Goal: Find specific page/section: Find specific page/section

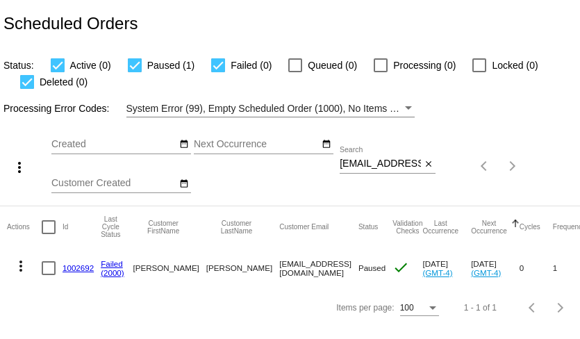
click at [362, 165] on input "[EMAIL_ADDRESS][DOMAIN_NAME]" at bounding box center [379, 163] width 81 height 11
paste input "[EMAIL_ADDRESS]"
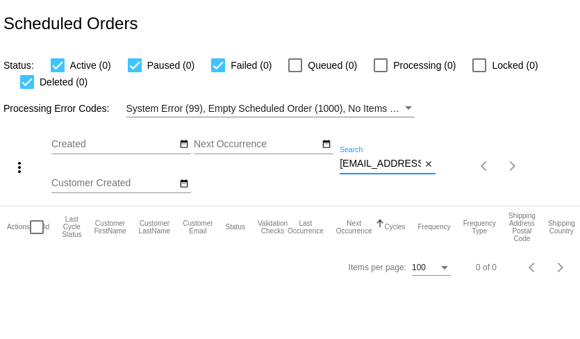
click at [355, 161] on input "[EMAIL_ADDRESS][DOMAIN_NAME]" at bounding box center [379, 163] width 81 height 11
paste input "[EMAIL_ADDRESS]"
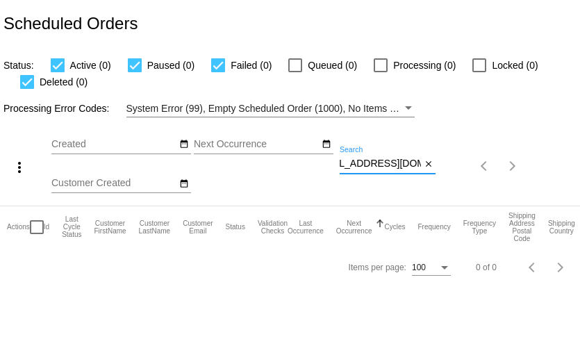
type input "[EMAIL_ADDRESS][DOMAIN_NAME]"
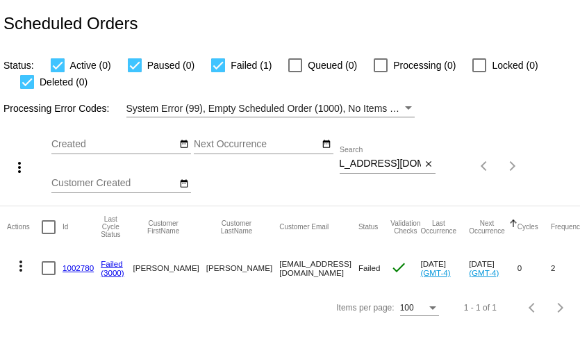
scroll to position [0, 0]
